Goal: Task Accomplishment & Management: Complete application form

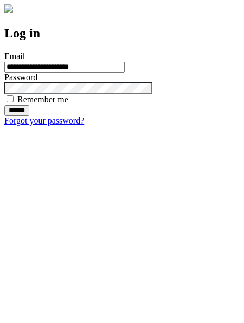
type input "**********"
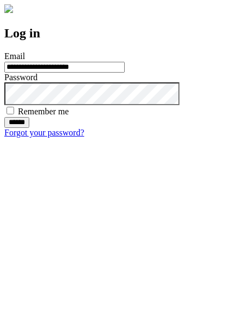
click at [29, 128] on input "******" at bounding box center [16, 122] width 25 height 11
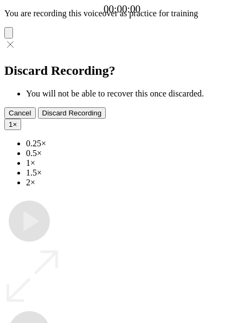
type input "**********"
